Goal: Find specific page/section: Find specific page/section

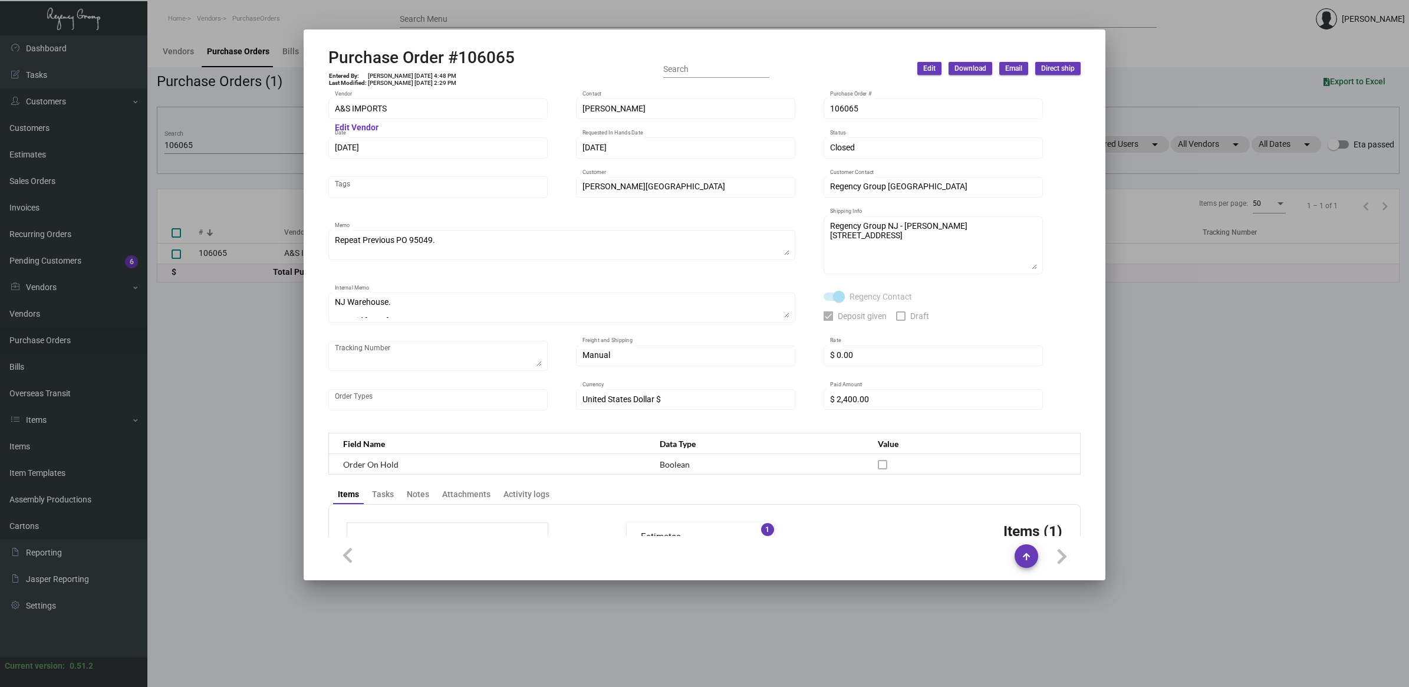
scroll to position [18, 0]
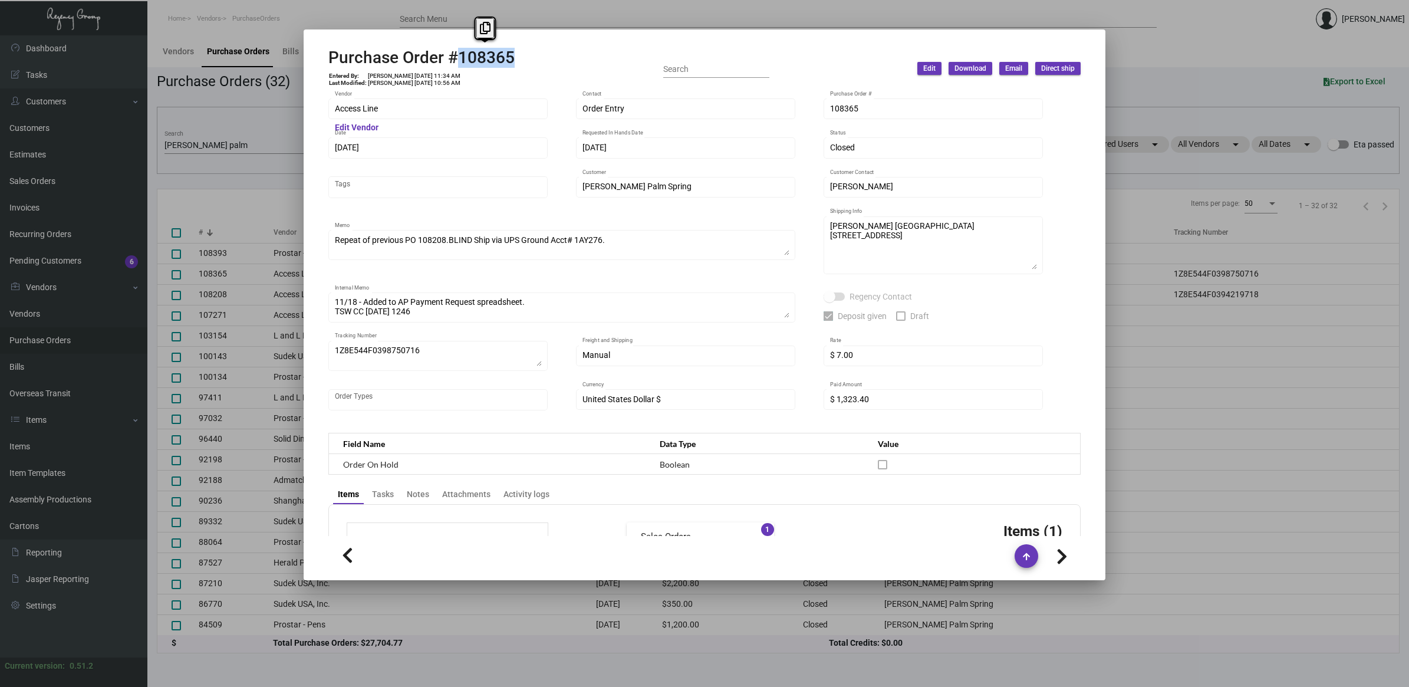
scroll to position [502, 0]
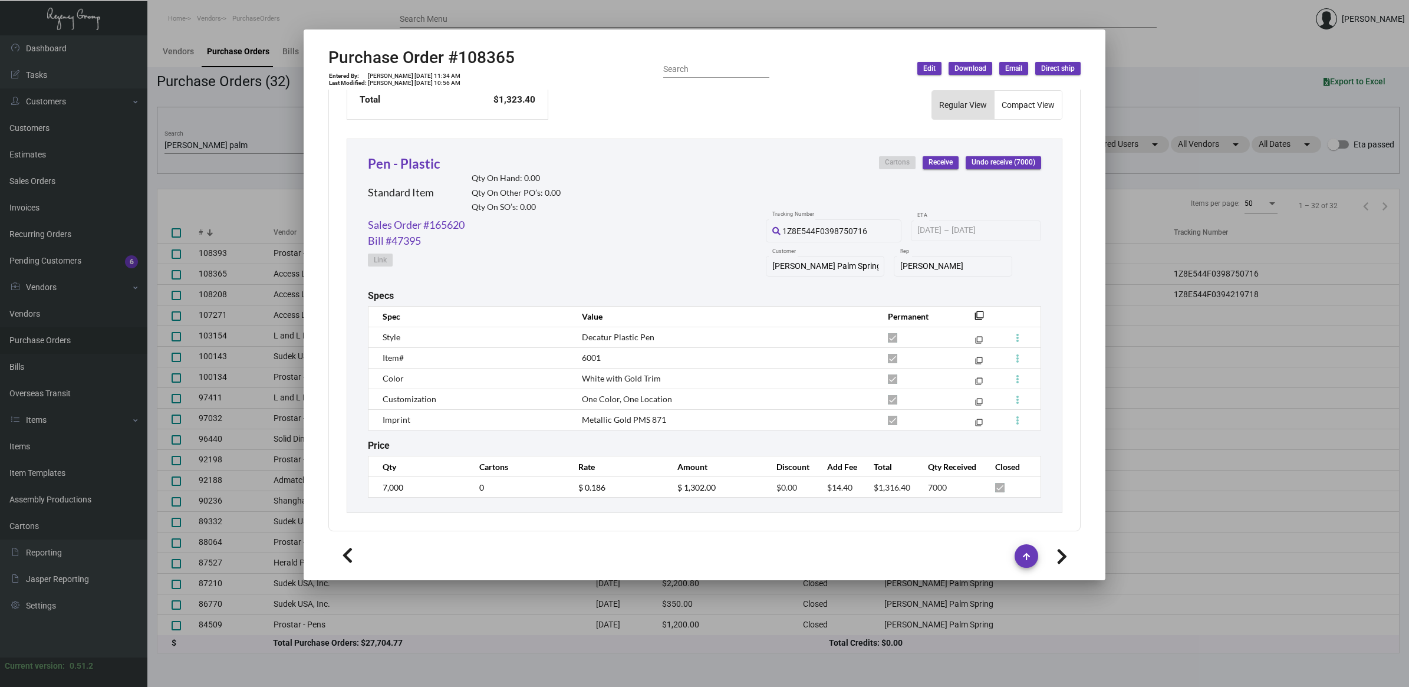
click at [263, 125] on div at bounding box center [704, 343] width 1409 height 687
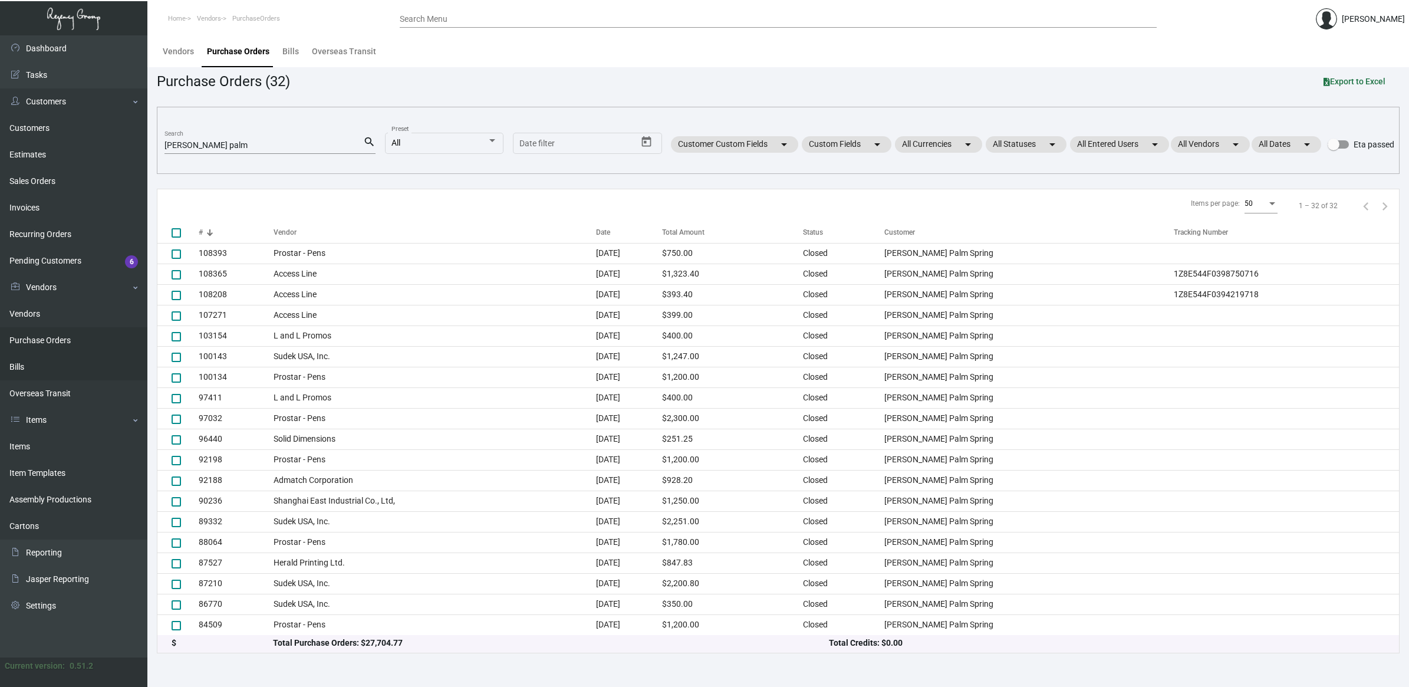
drag, startPoint x: 18, startPoint y: 448, endPoint x: 121, endPoint y: 367, distance: 131.4
click at [18, 448] on link "Items" at bounding box center [73, 446] width 147 height 27
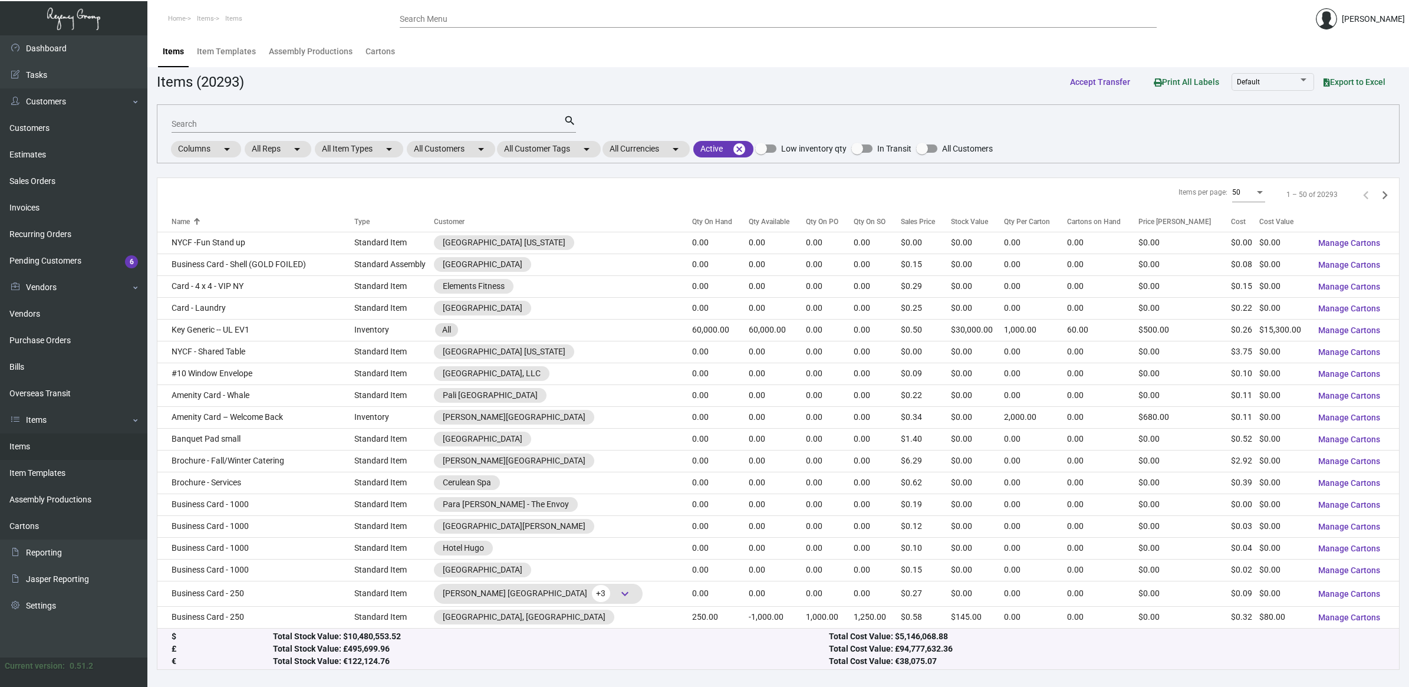
click at [305, 130] on div "Search" at bounding box center [368, 123] width 392 height 18
click at [308, 127] on input "Search" at bounding box center [368, 124] width 392 height 9
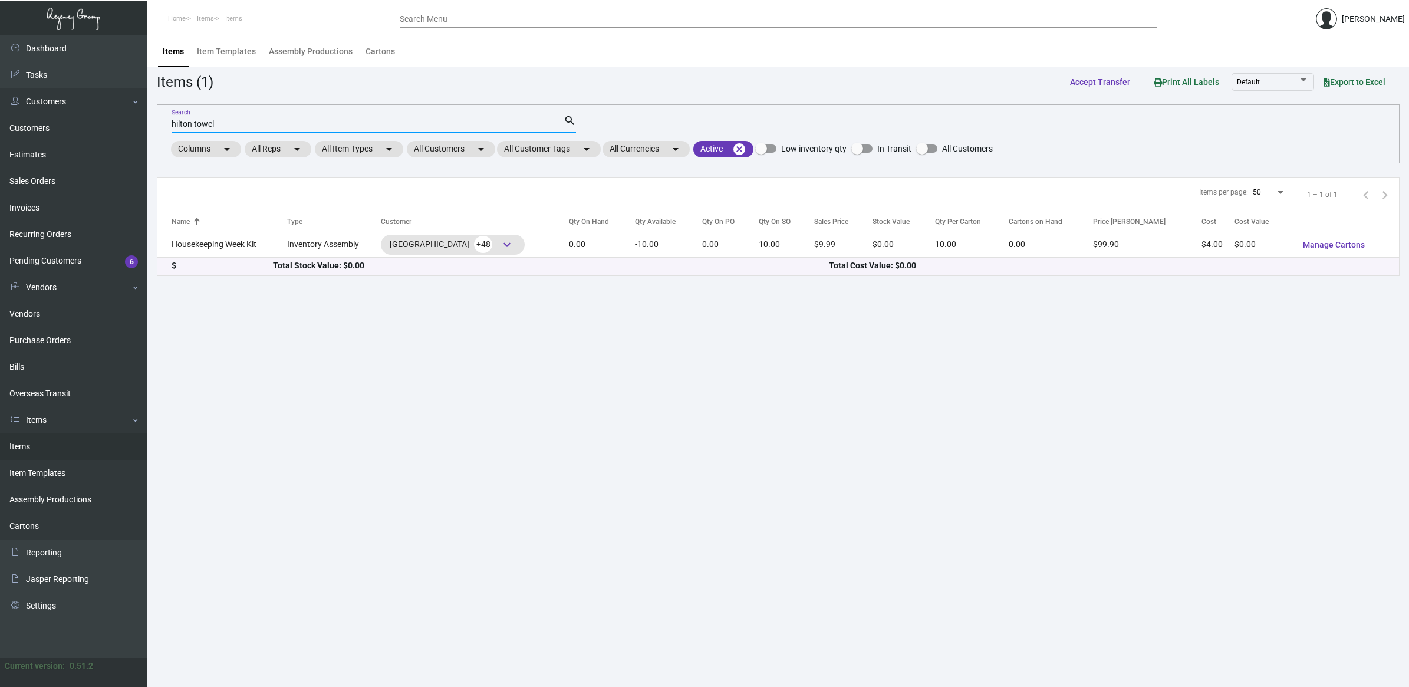
type input "hilton towel"
